Goal: Task Accomplishment & Management: Manage account settings

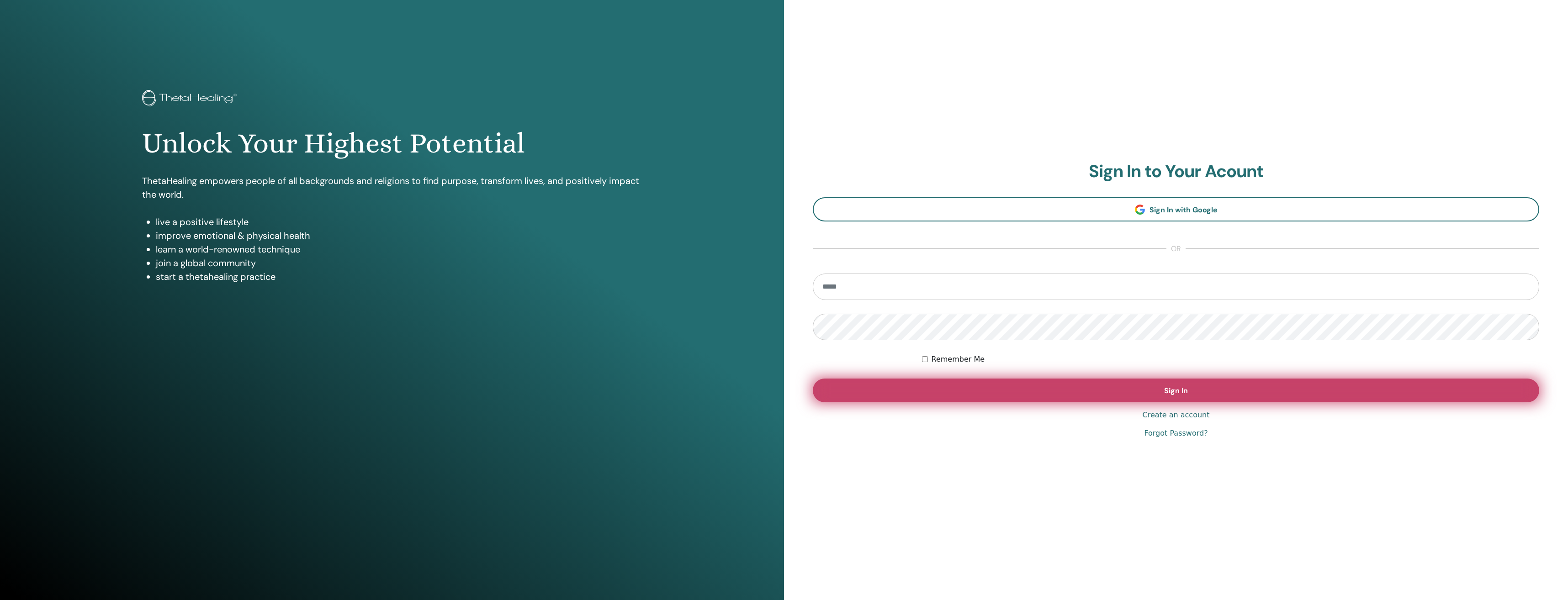
type input "**********"
click at [1093, 383] on button "Sign In" at bounding box center [1175, 390] width 726 height 24
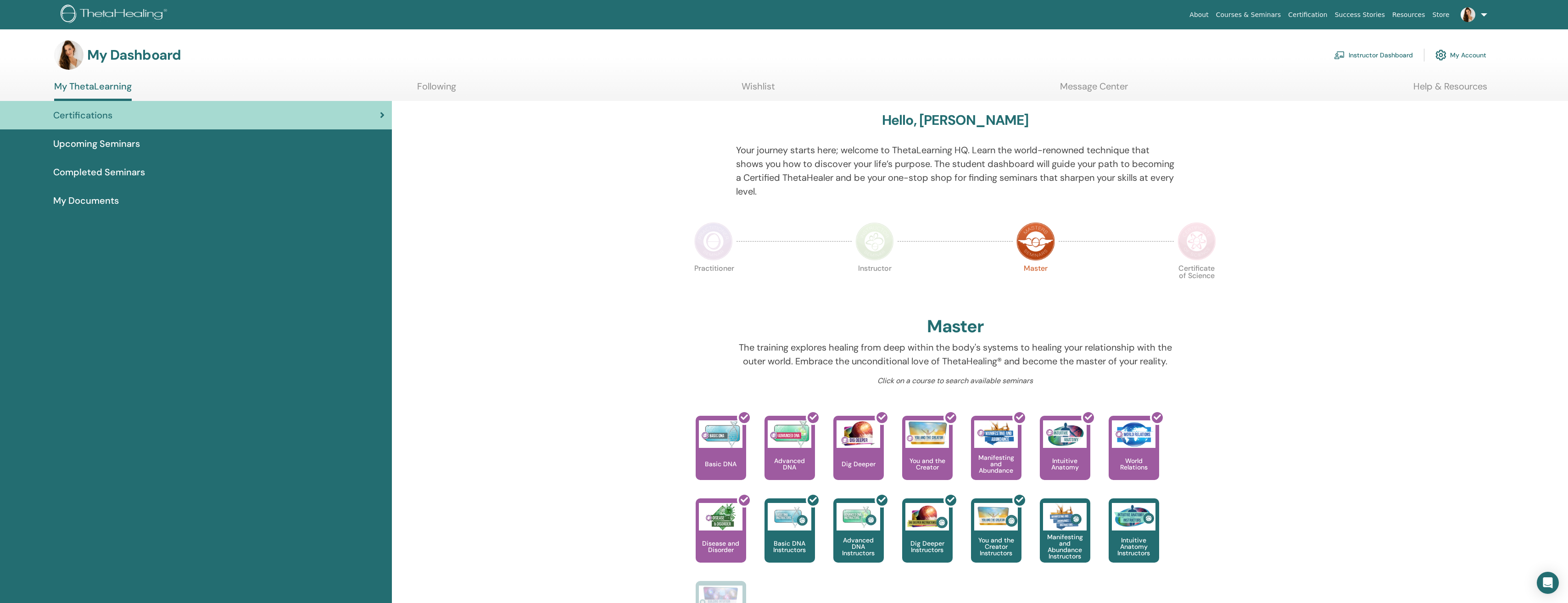
click at [1485, 14] on link at bounding box center [1472, 15] width 38 height 29
click at [1239, 322] on div "Hello, [PERSON_NAME] Your journey starts here; welcome to ThetaLearning HQ. Lea…" at bounding box center [980, 438] width 1176 height 675
click at [108, 172] on span "Completed Seminars" at bounding box center [99, 172] width 92 height 14
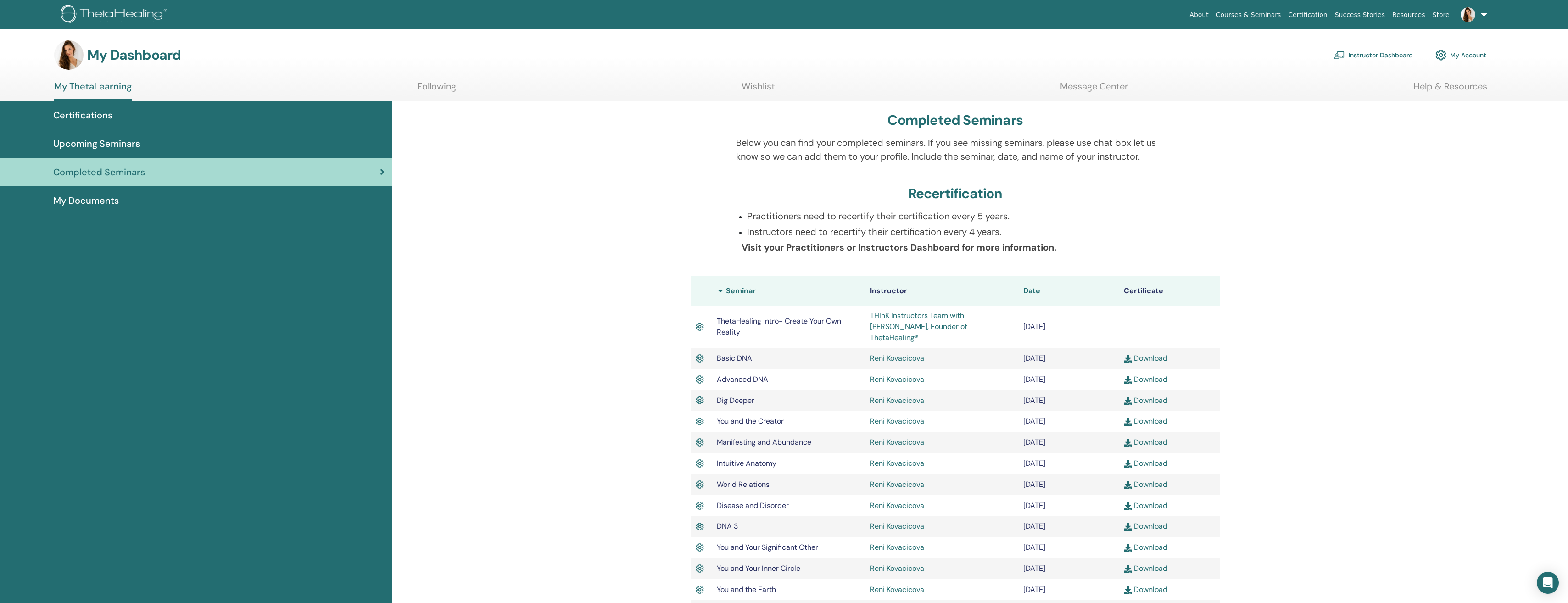
click at [1111, 87] on link "Message Center" at bounding box center [1094, 89] width 68 height 18
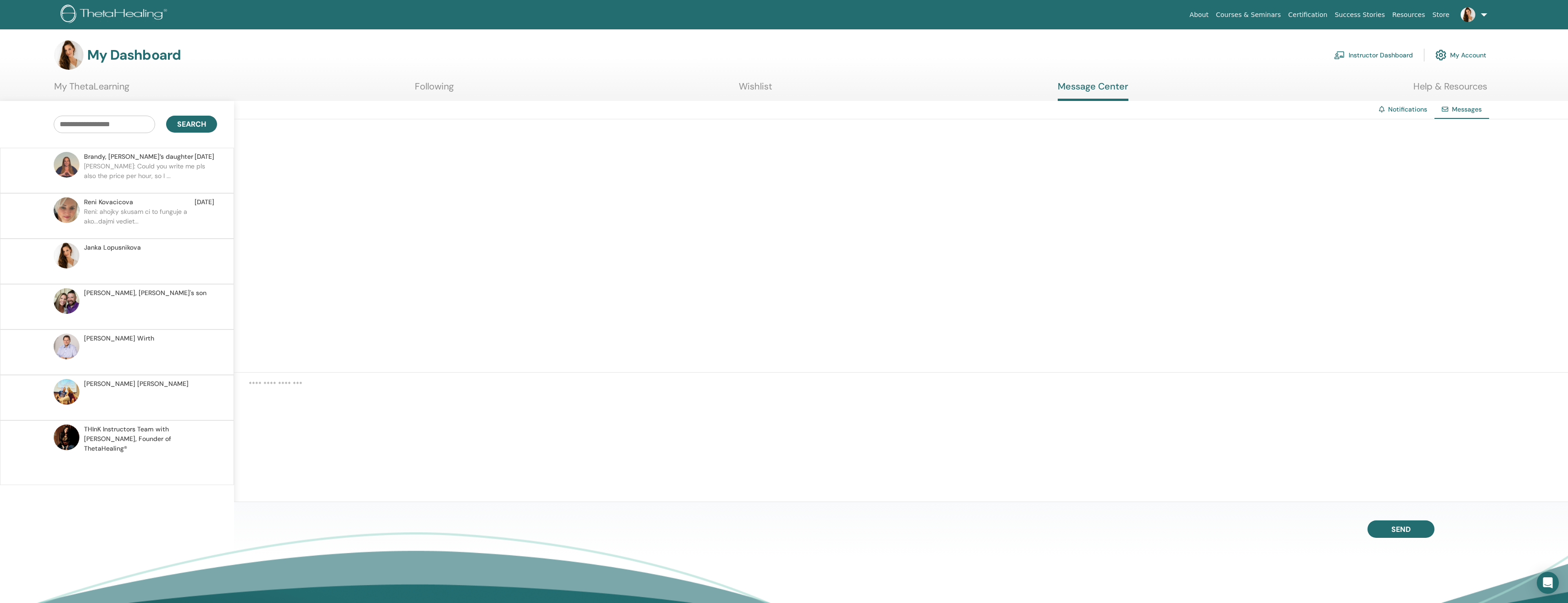
click at [1484, 13] on link at bounding box center [1472, 15] width 38 height 29
click at [1462, 201] on span "My Theta Account" at bounding box center [1449, 202] width 54 height 9
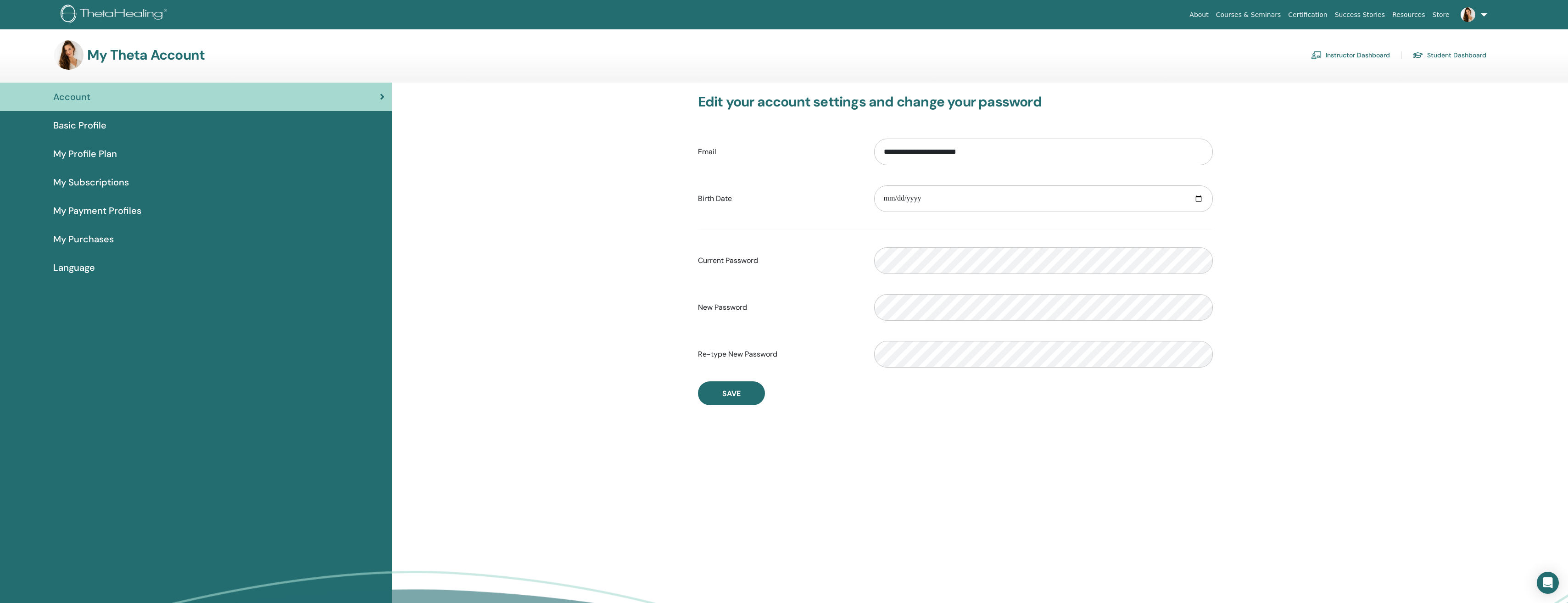
click at [84, 127] on span "Basic Profile" at bounding box center [79, 125] width 53 height 14
